Goal: Information Seeking & Learning: Learn about a topic

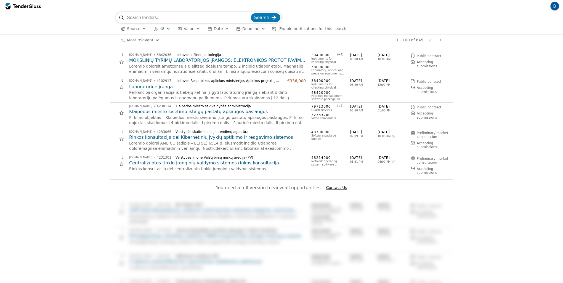
click at [557, 7] on button "button" at bounding box center [555, 6] width 9 height 9
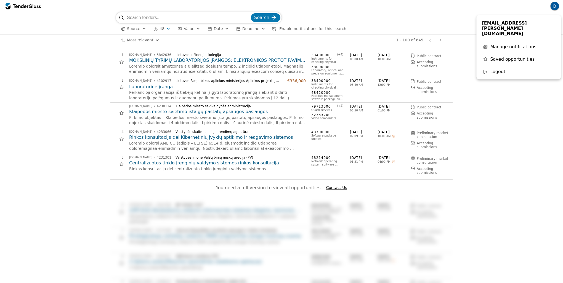
click at [510, 41] on div "[EMAIL_ADDRESS][PERSON_NAME][DOMAIN_NAME] Manage notifications Saved opportunit…" at bounding box center [519, 47] width 85 height 64
click at [512, 44] on span "Manage notifications" at bounding box center [514, 46] width 46 height 5
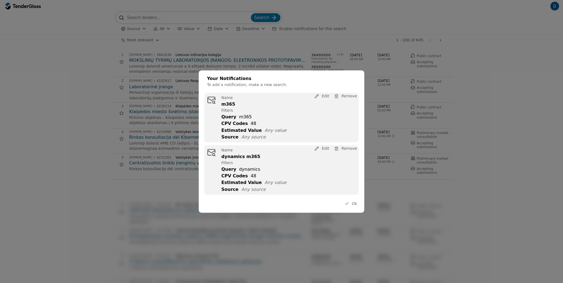
click at [356, 205] on span "Ok" at bounding box center [354, 204] width 5 height 4
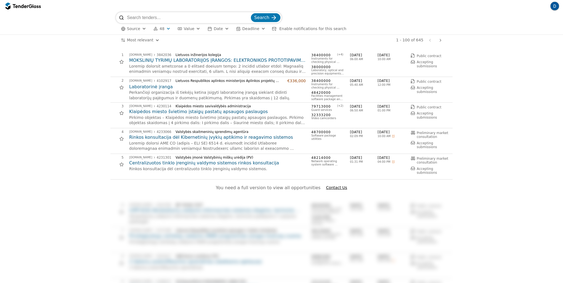
click at [124, 30] on div "button" at bounding box center [123, 29] width 16 height 16
click at [248, 33] on div "Source 48 Type Buyer Value Date Deadline Enable notifications for this search A…" at bounding box center [281, 28] width 331 height 11
click at [253, 27] on button "Deadline" at bounding box center [251, 28] width 34 height 7
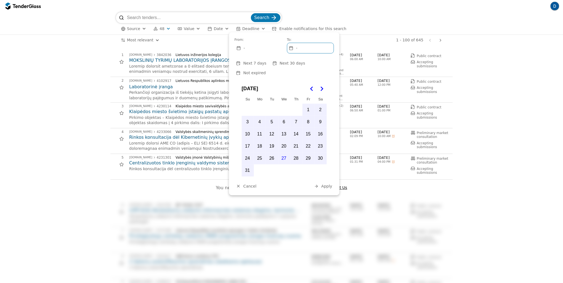
click at [253, 27] on button "Deadline" at bounding box center [251, 28] width 34 height 7
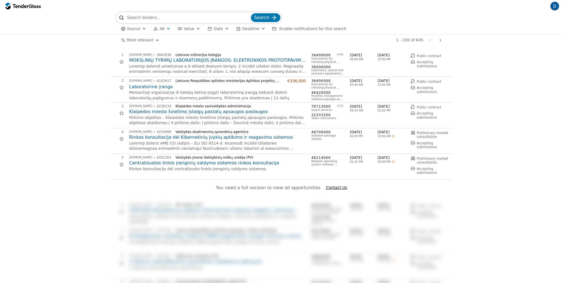
click at [323, 27] on span "Enable notifications for this search" at bounding box center [313, 29] width 67 height 4
click at [243, 28] on span "Deadline" at bounding box center [251, 29] width 17 height 4
click at [194, 26] on button "Value" at bounding box center [189, 28] width 27 height 7
click at [225, 29] on button "Date" at bounding box center [219, 28] width 26 height 7
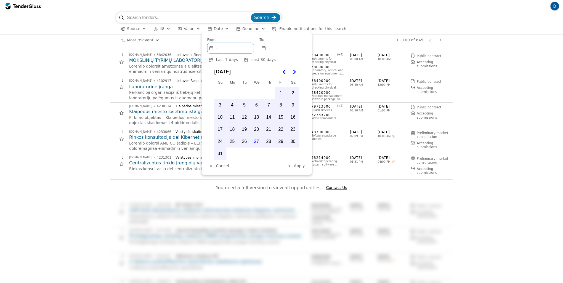
click at [160, 29] on span "48" at bounding box center [162, 29] width 5 height 5
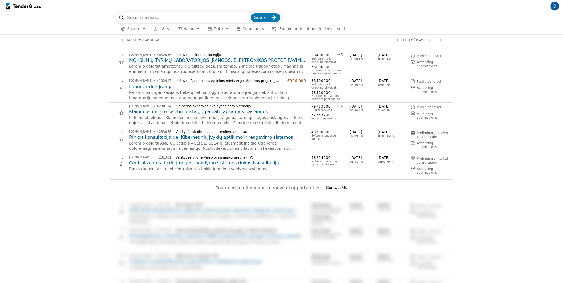
click at [134, 30] on span "Source" at bounding box center [133, 29] width 13 height 4
click at [201, 30] on div "Source 48 Type Buyer Value Date Deadline Enable notifications for this search A…" at bounding box center [281, 28] width 331 height 11
click at [190, 30] on span "Value" at bounding box center [189, 29] width 10 height 4
click at [221, 30] on div "button" at bounding box center [227, 28] width 20 height 19
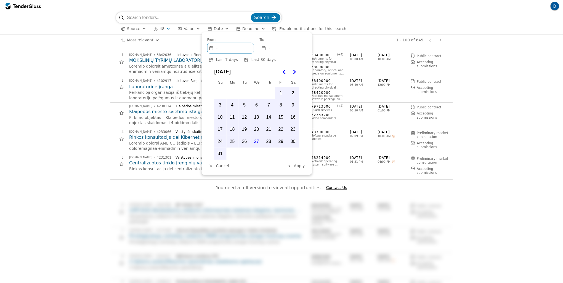
click at [193, 28] on div "button" at bounding box center [198, 28] width 20 height 19
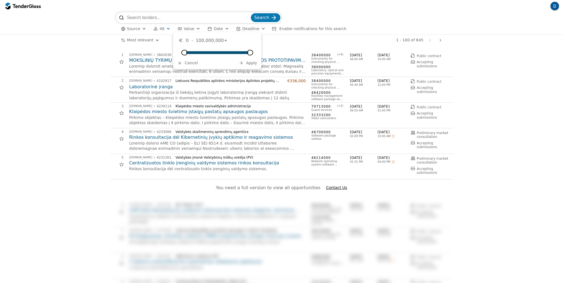
click at [291, 42] on div "1 - 100 of 645 Previous page Next page" at bounding box center [305, 40] width 280 height 11
click at [326, 191] on div "You need a full version to view all opportunities Contact Us" at bounding box center [281, 191] width 343 height 22
click at [327, 189] on span "Contact Us" at bounding box center [336, 188] width 21 height 4
